Goal: Navigation & Orientation: Find specific page/section

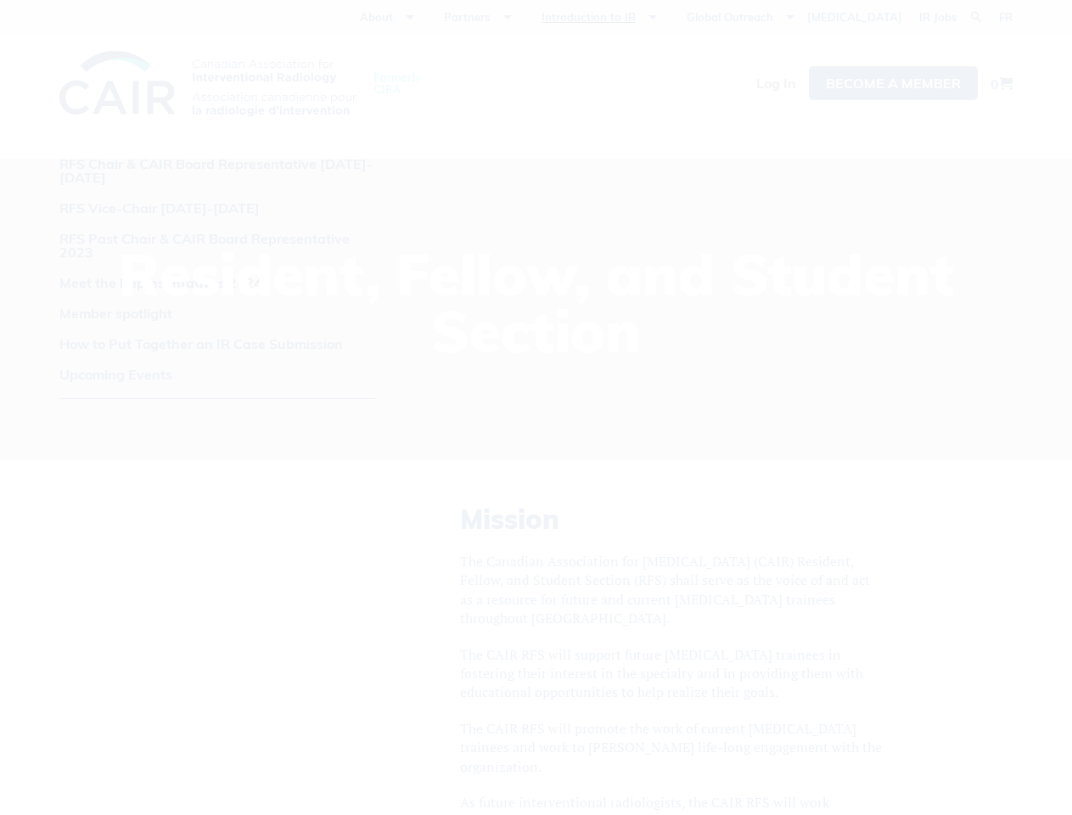
scroll to position [502, 0]
